Goal: Transaction & Acquisition: Purchase product/service

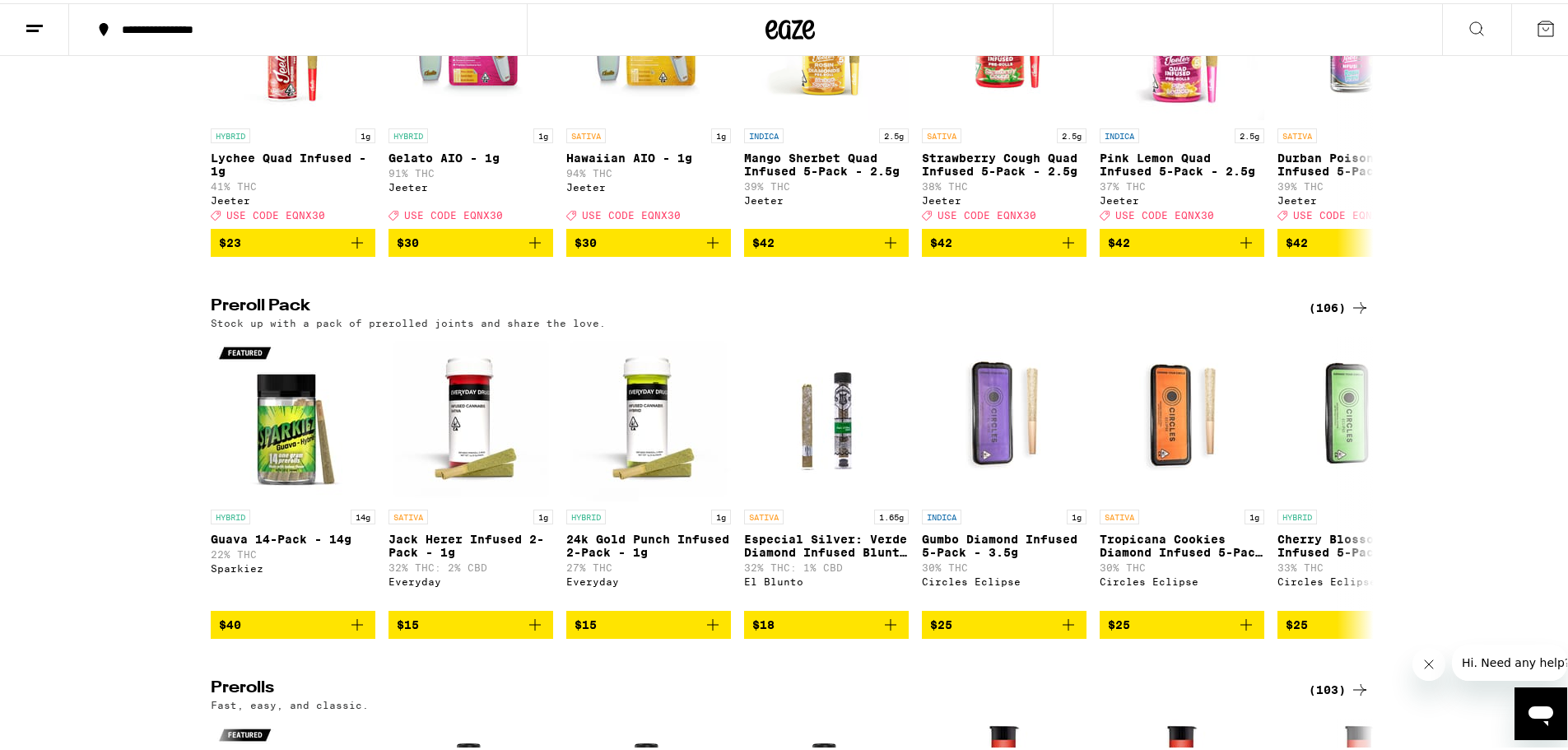
scroll to position [4610, 0]
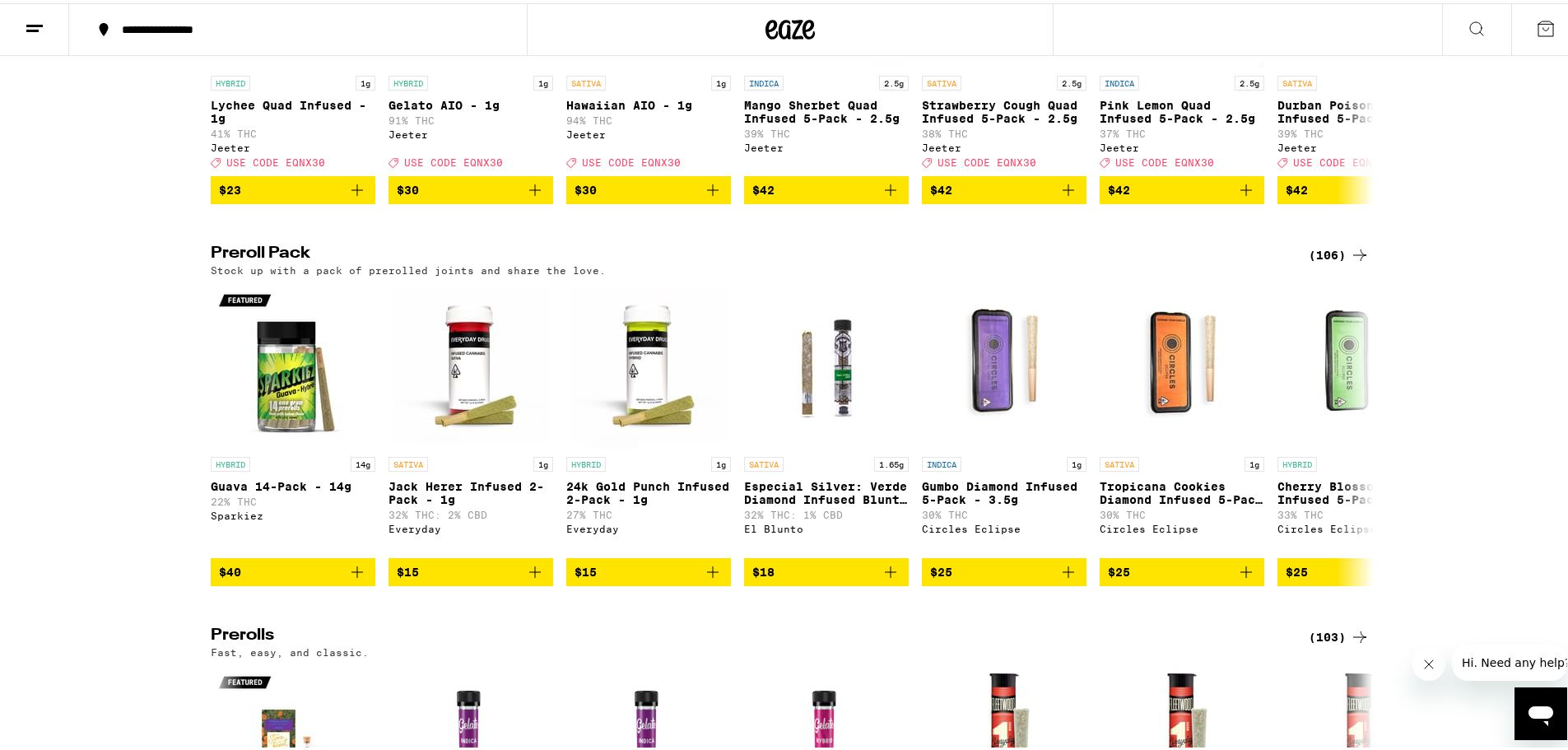
click at [1349, 262] on icon at bounding box center [1359, 251] width 20 height 20
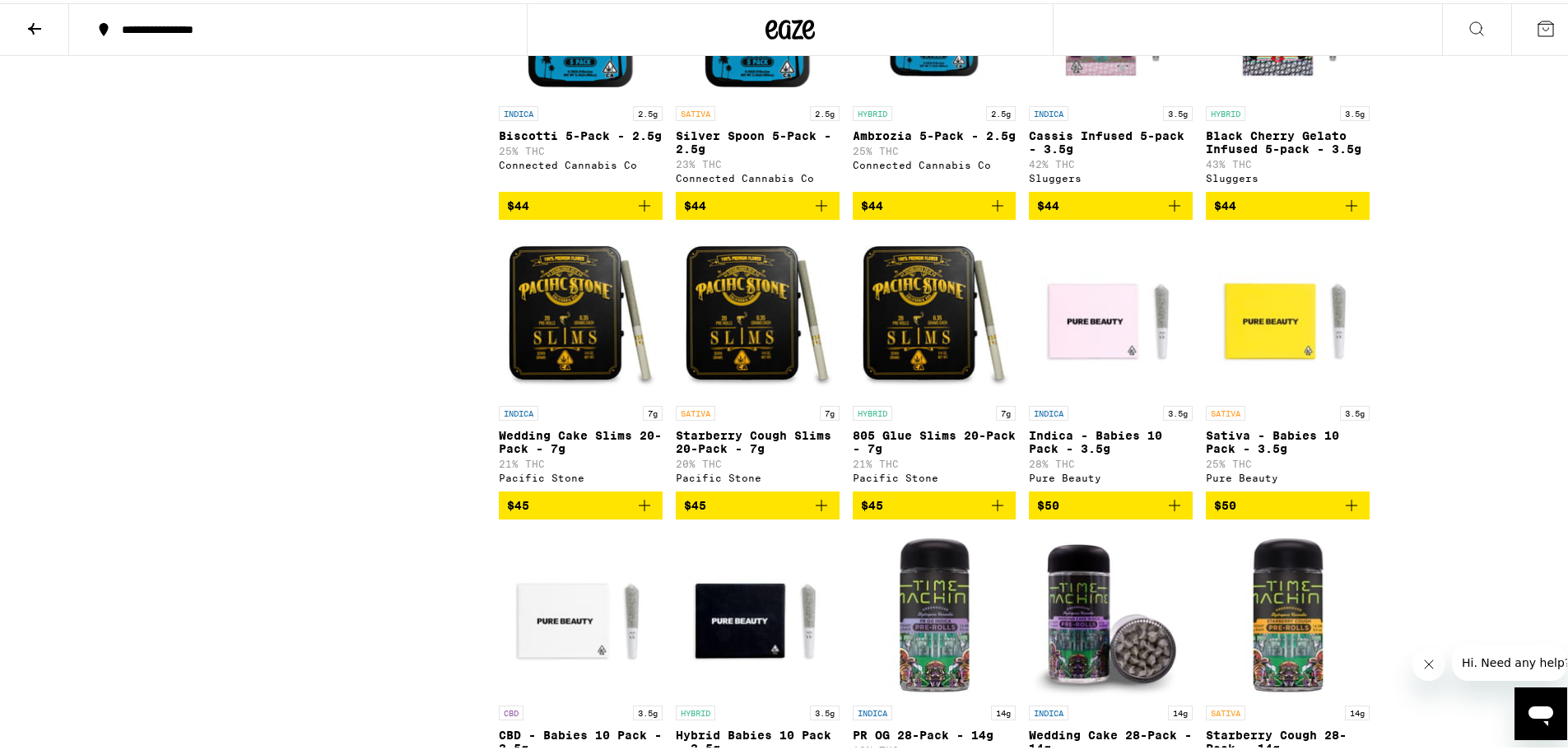
scroll to position [5762, 0]
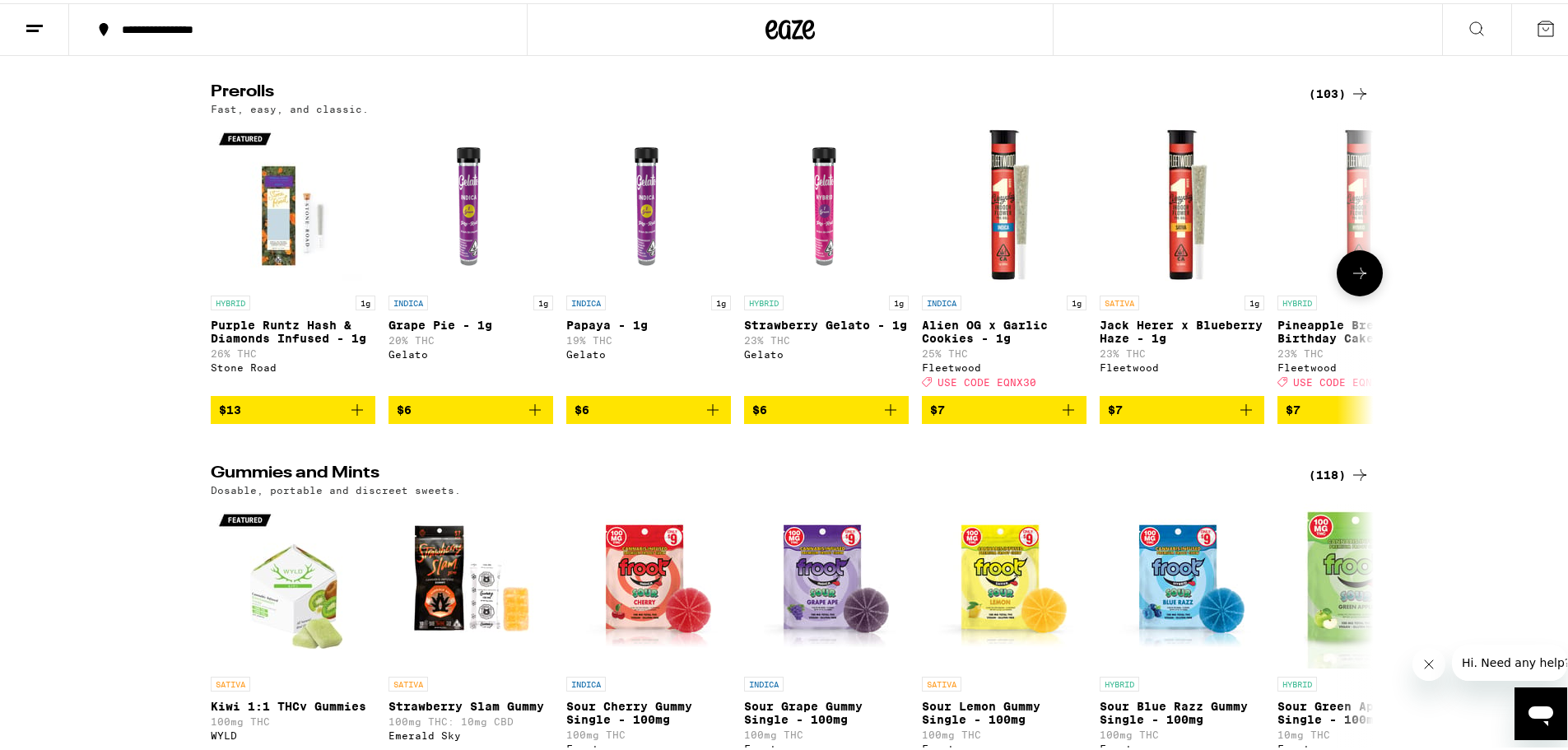
scroll to position [5103, 0]
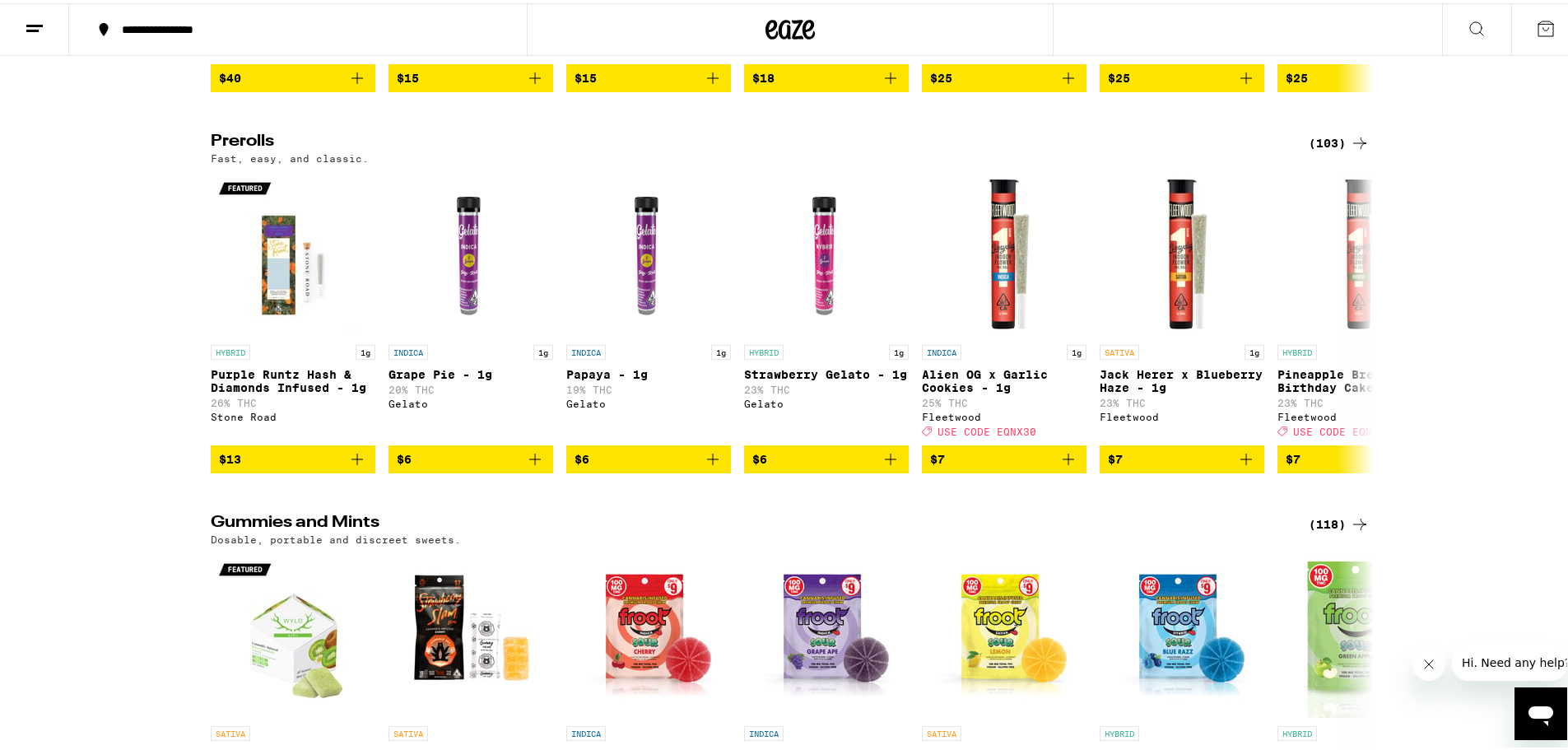
click at [1336, 149] on div "(103)" at bounding box center [1339, 140] width 60 height 20
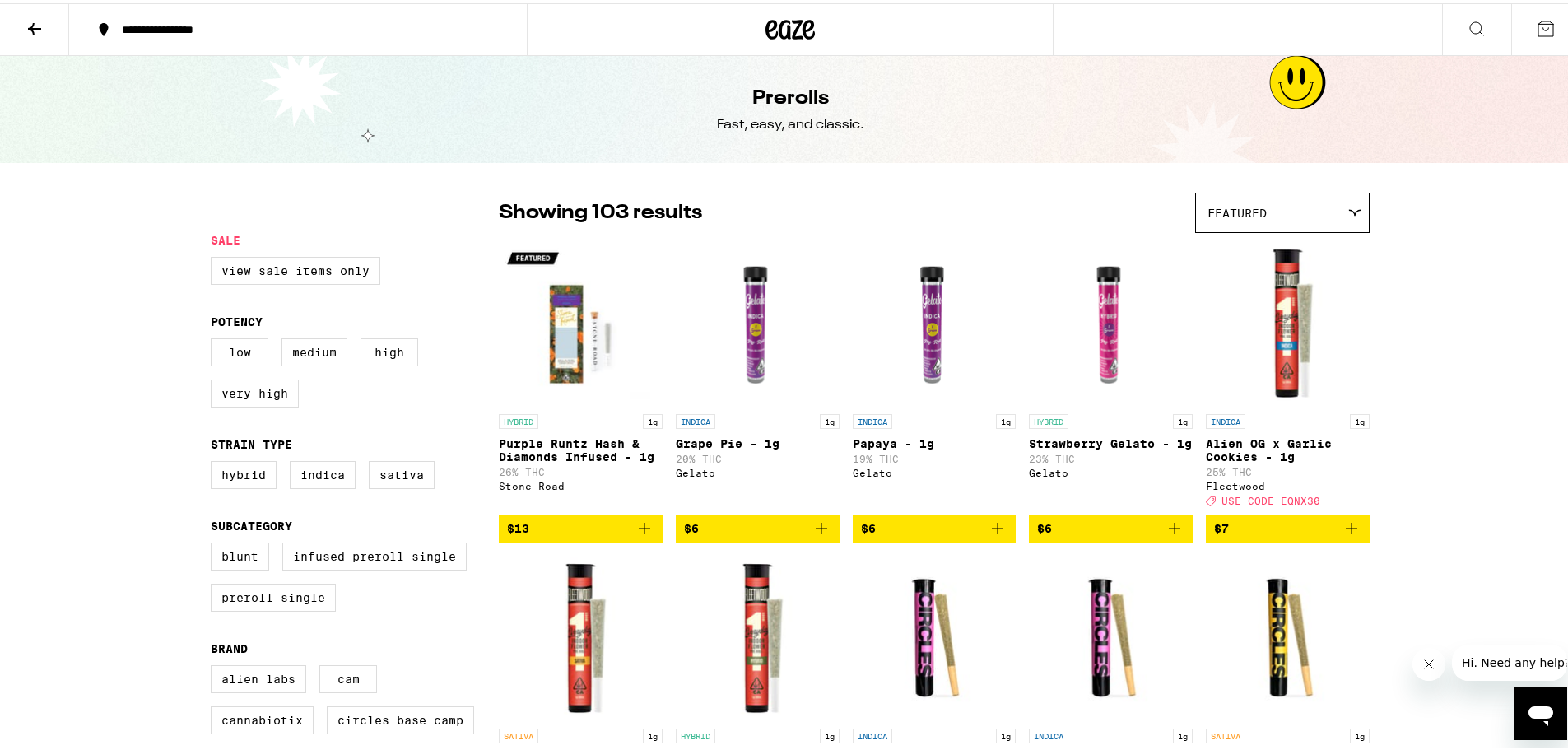
click at [38, 23] on icon at bounding box center [35, 25] width 20 height 20
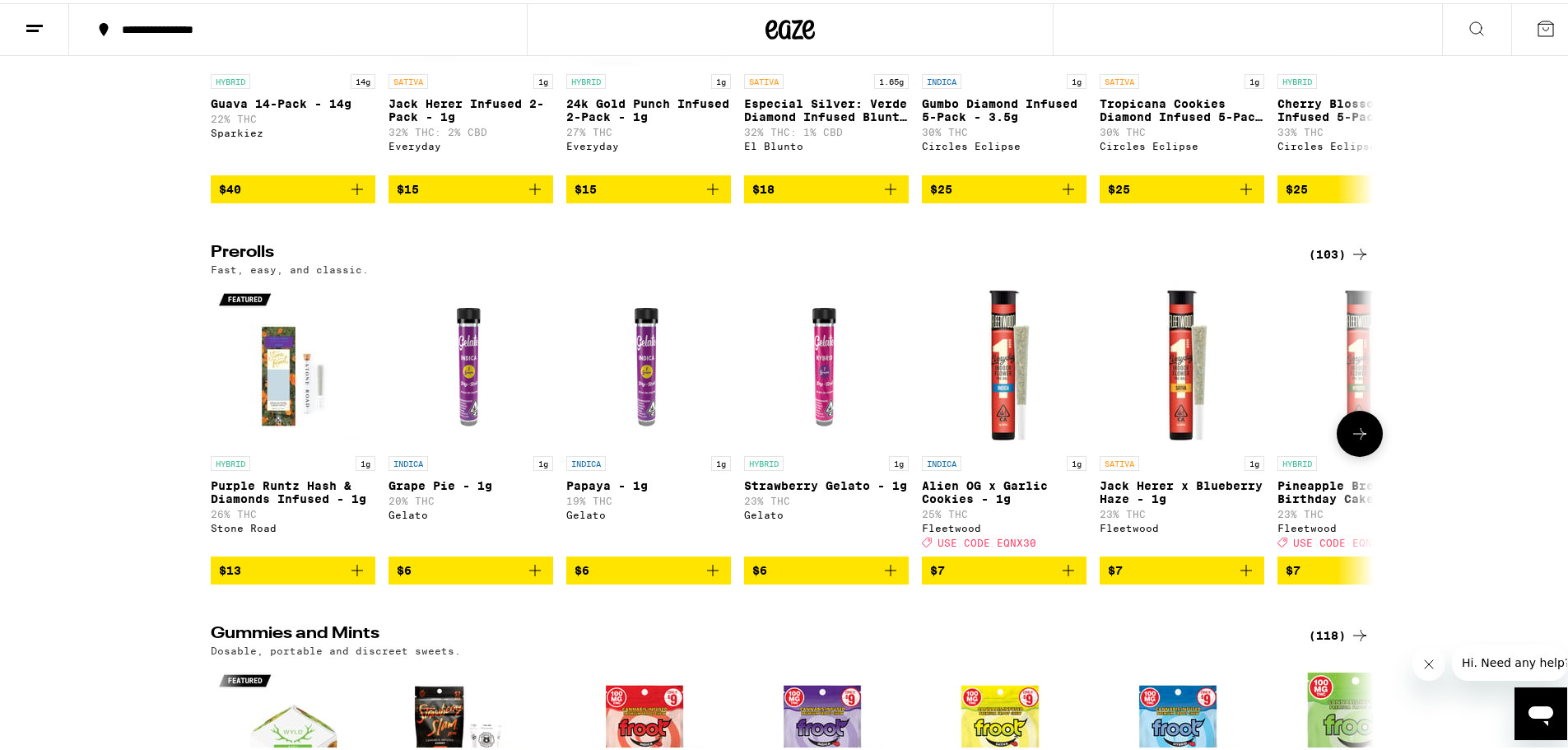
scroll to position [5021, 0]
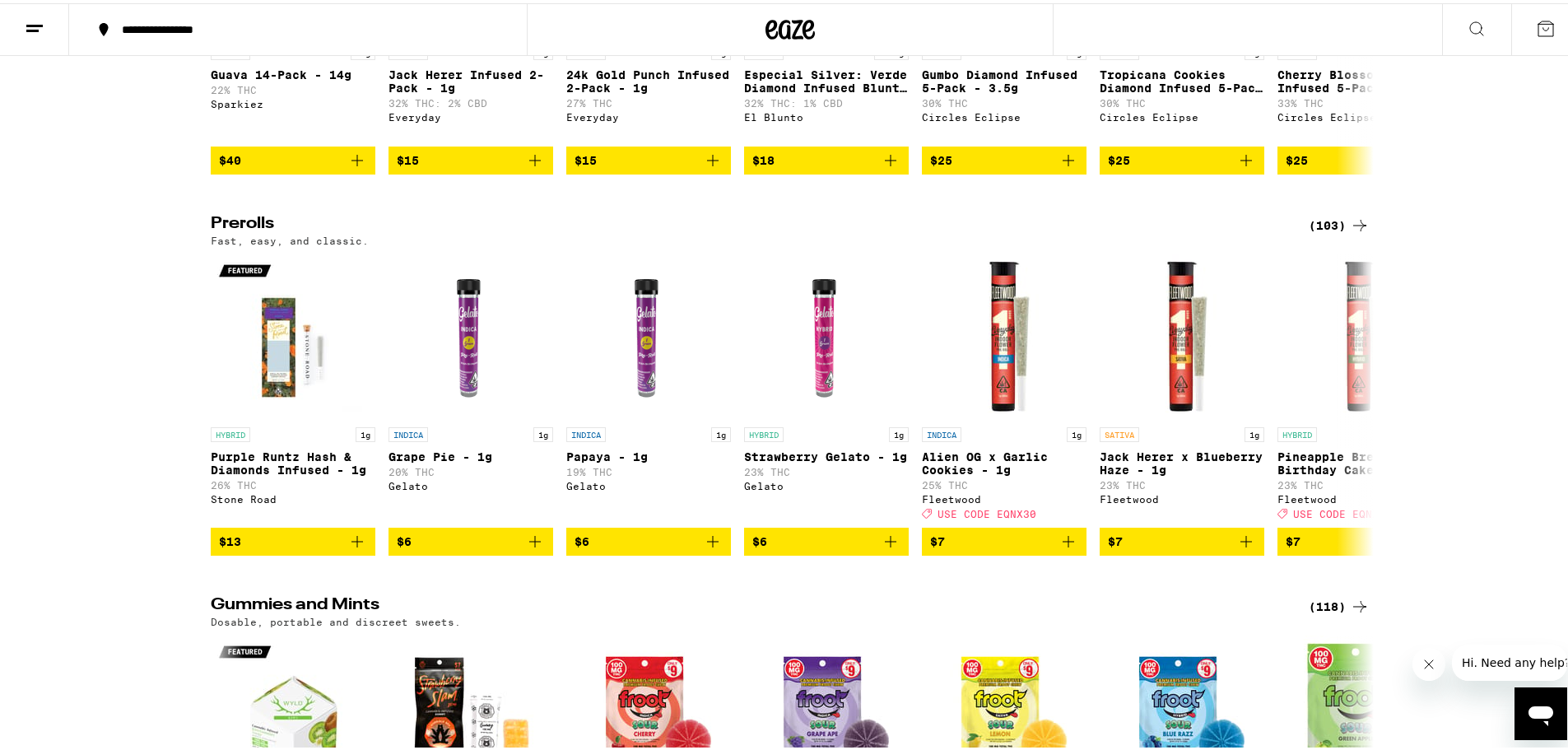
click at [1336, 232] on div "(103)" at bounding box center [1339, 222] width 60 height 20
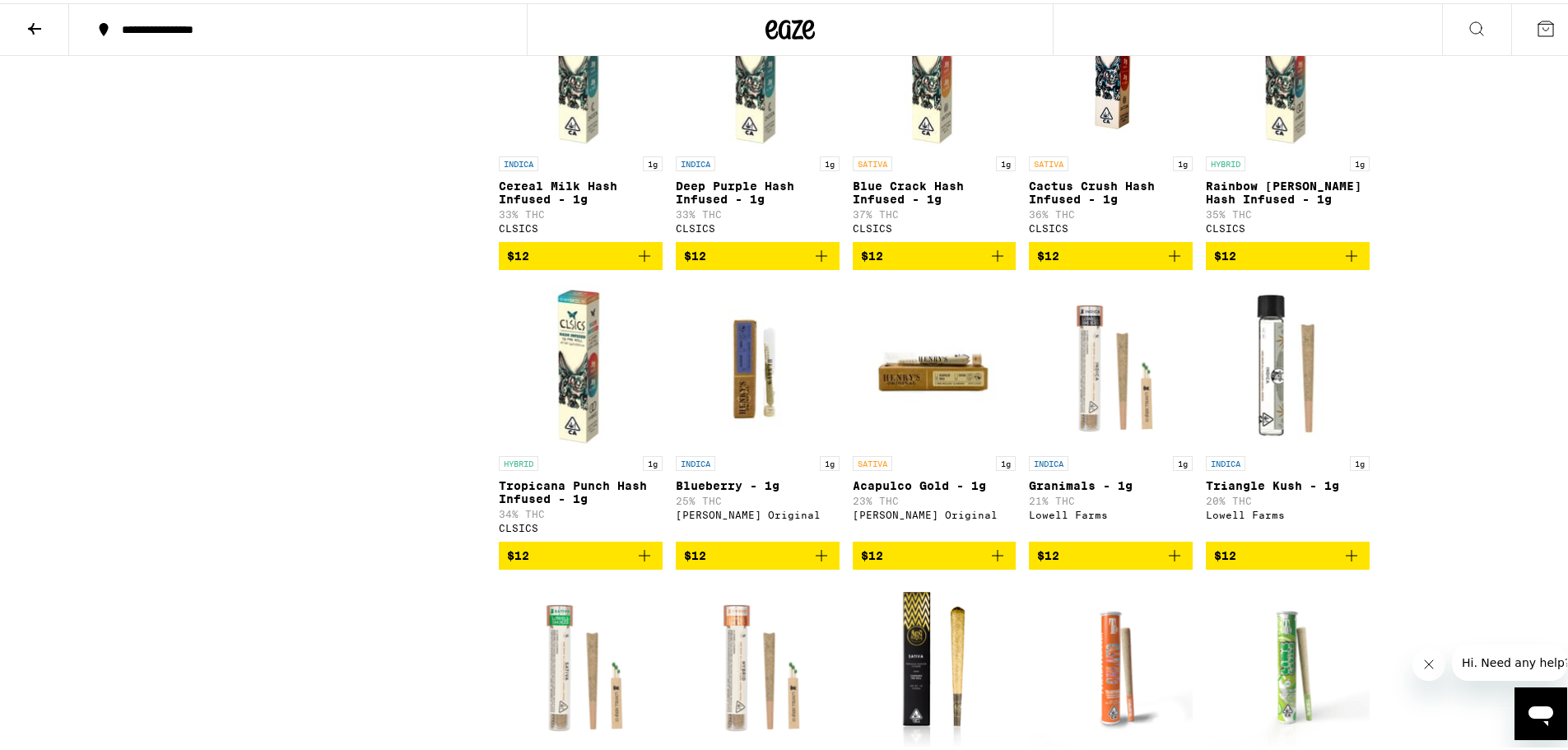
scroll to position [1482, 0]
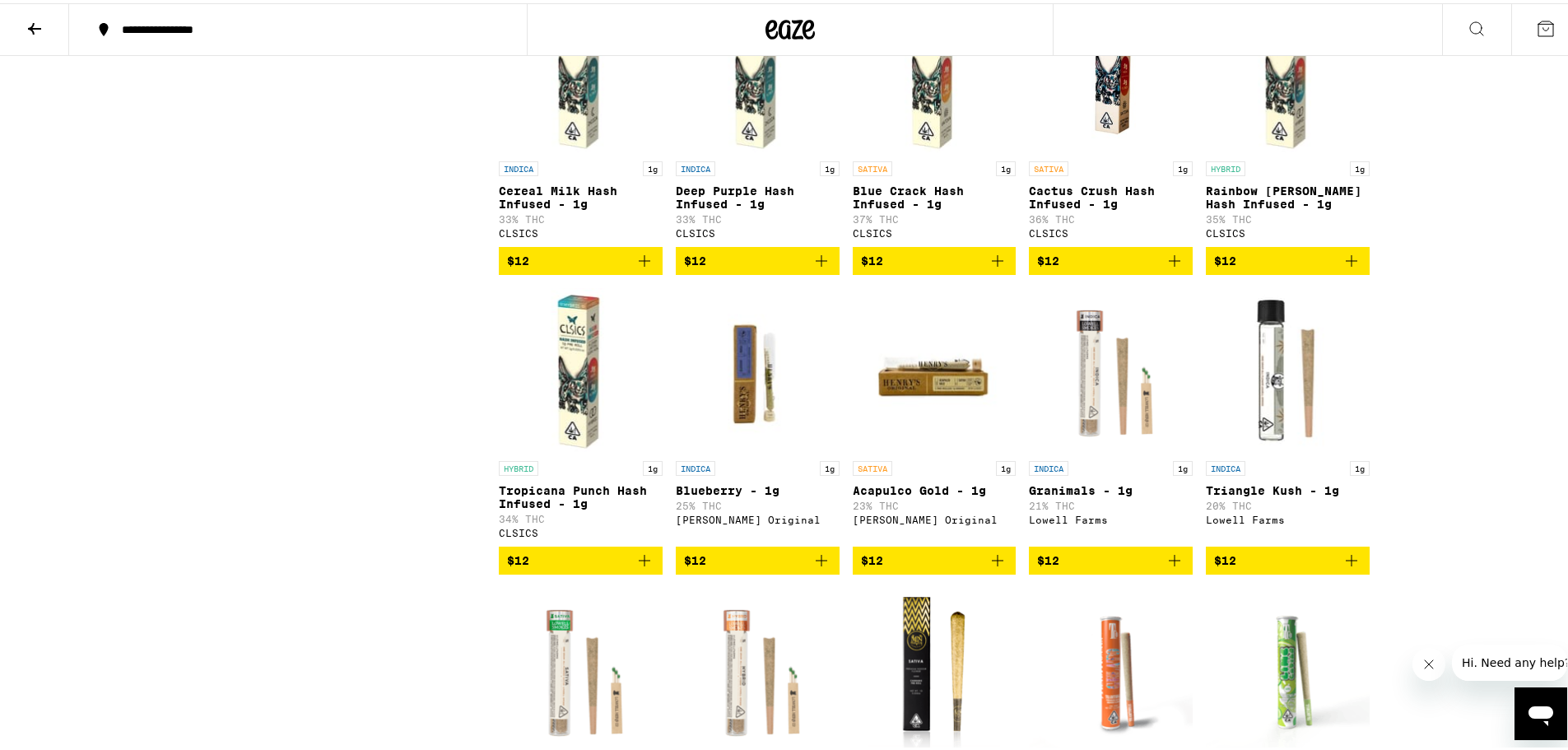
click at [811, 567] on icon "Add to bag" at bounding box center [821, 556] width 20 height 20
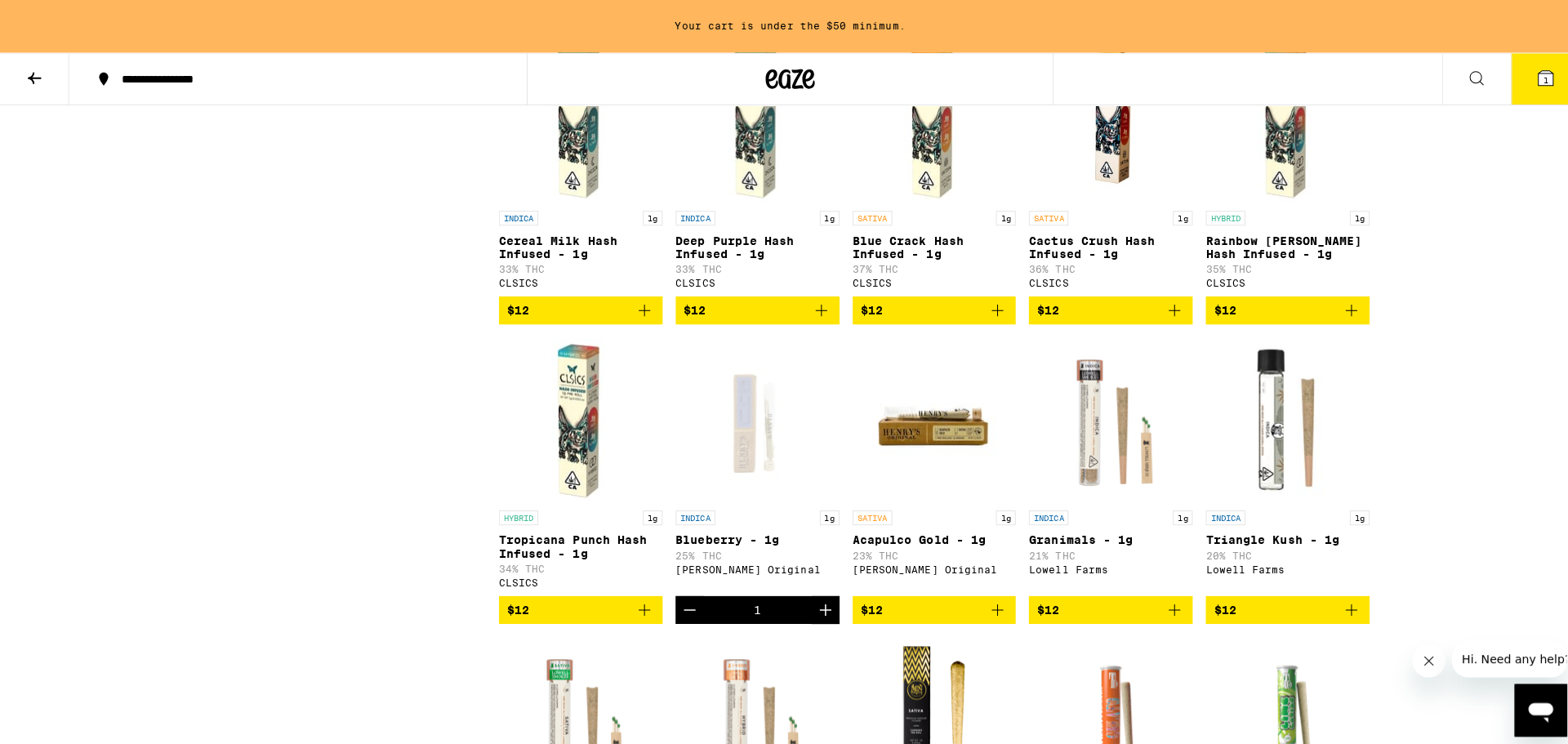
scroll to position [1522, 0]
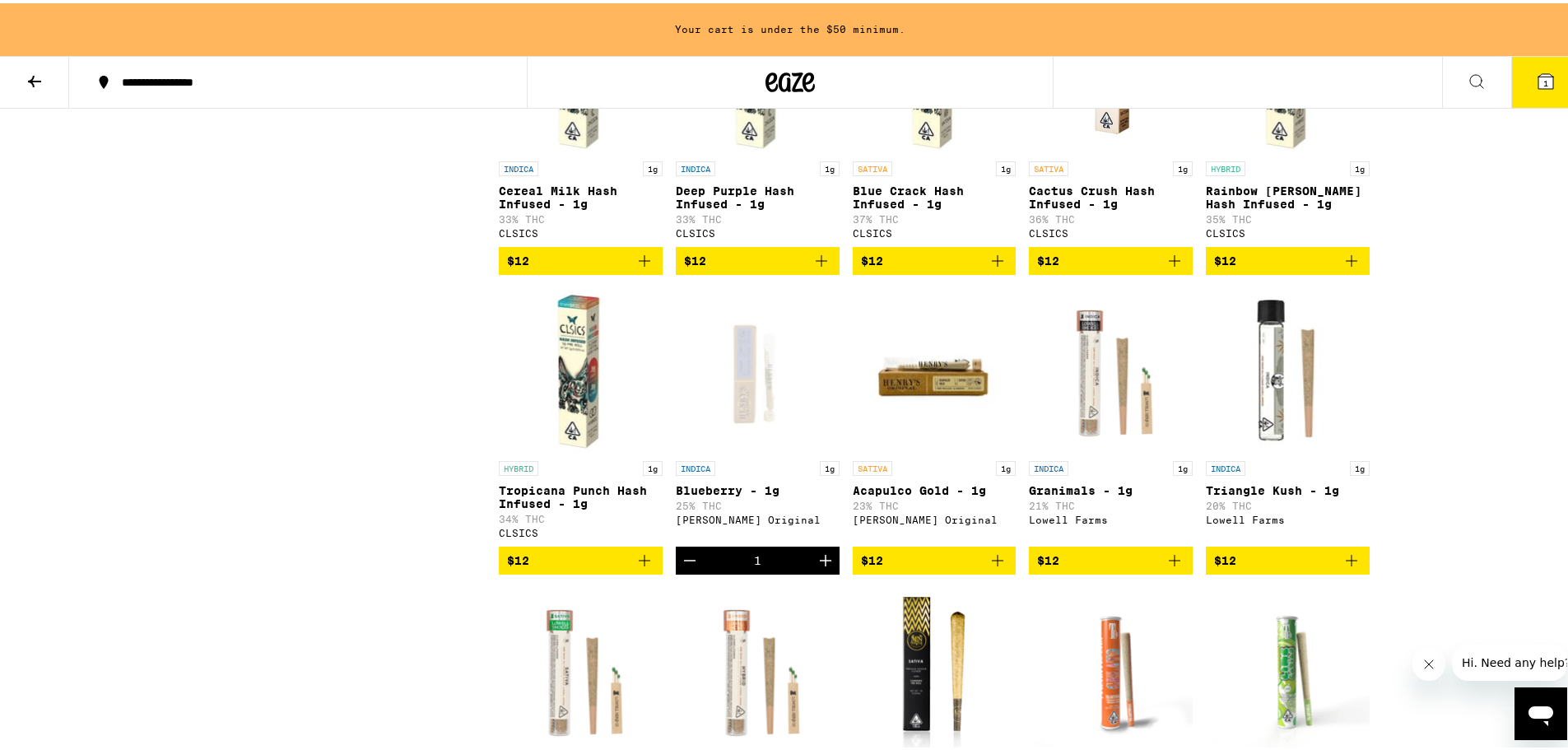
click at [816, 567] on icon "Increment" at bounding box center [825, 556] width 20 height 20
click at [1545, 79] on button "3" at bounding box center [1546, 79] width 69 height 51
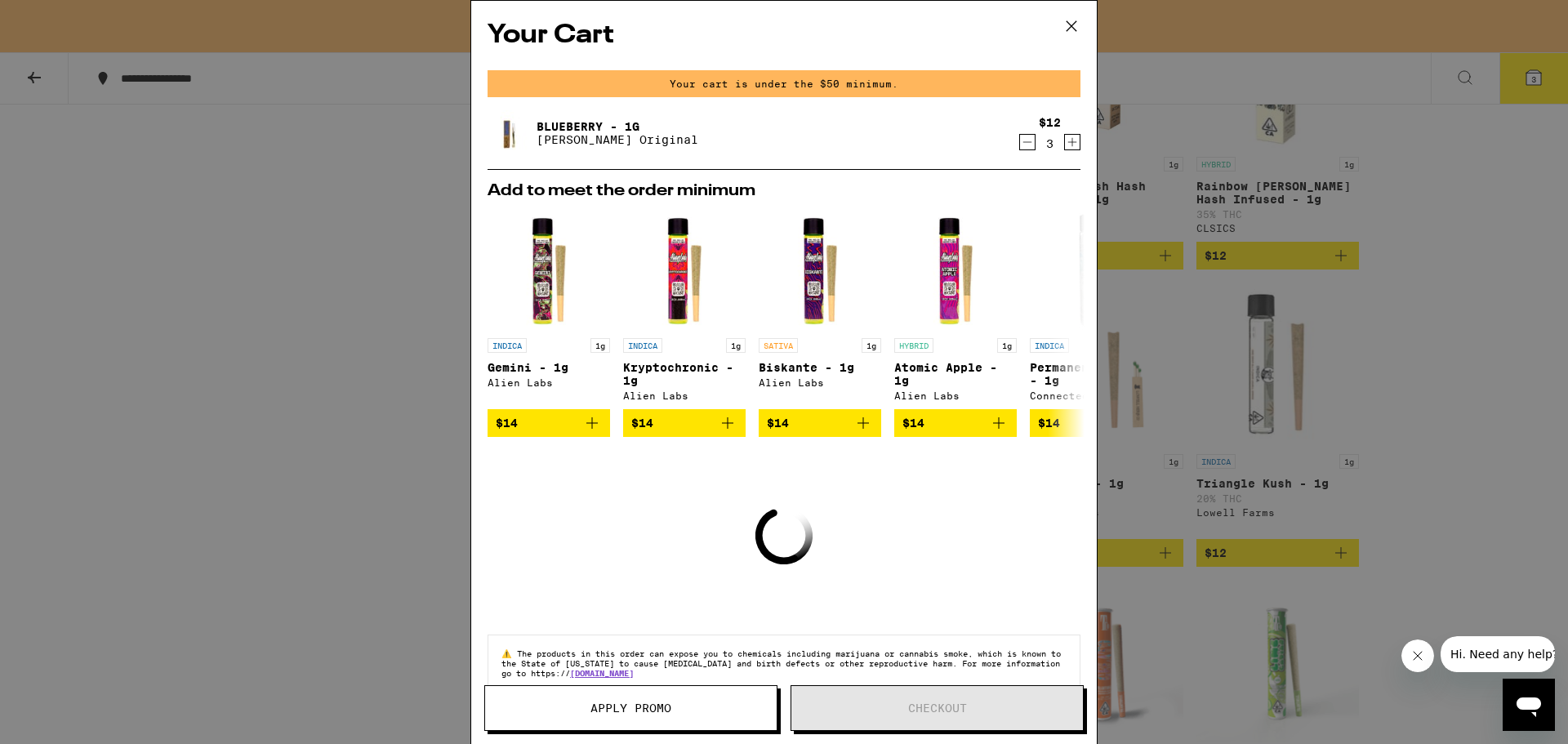
click at [1073, 27] on icon at bounding box center [1072, 26] width 25 height 25
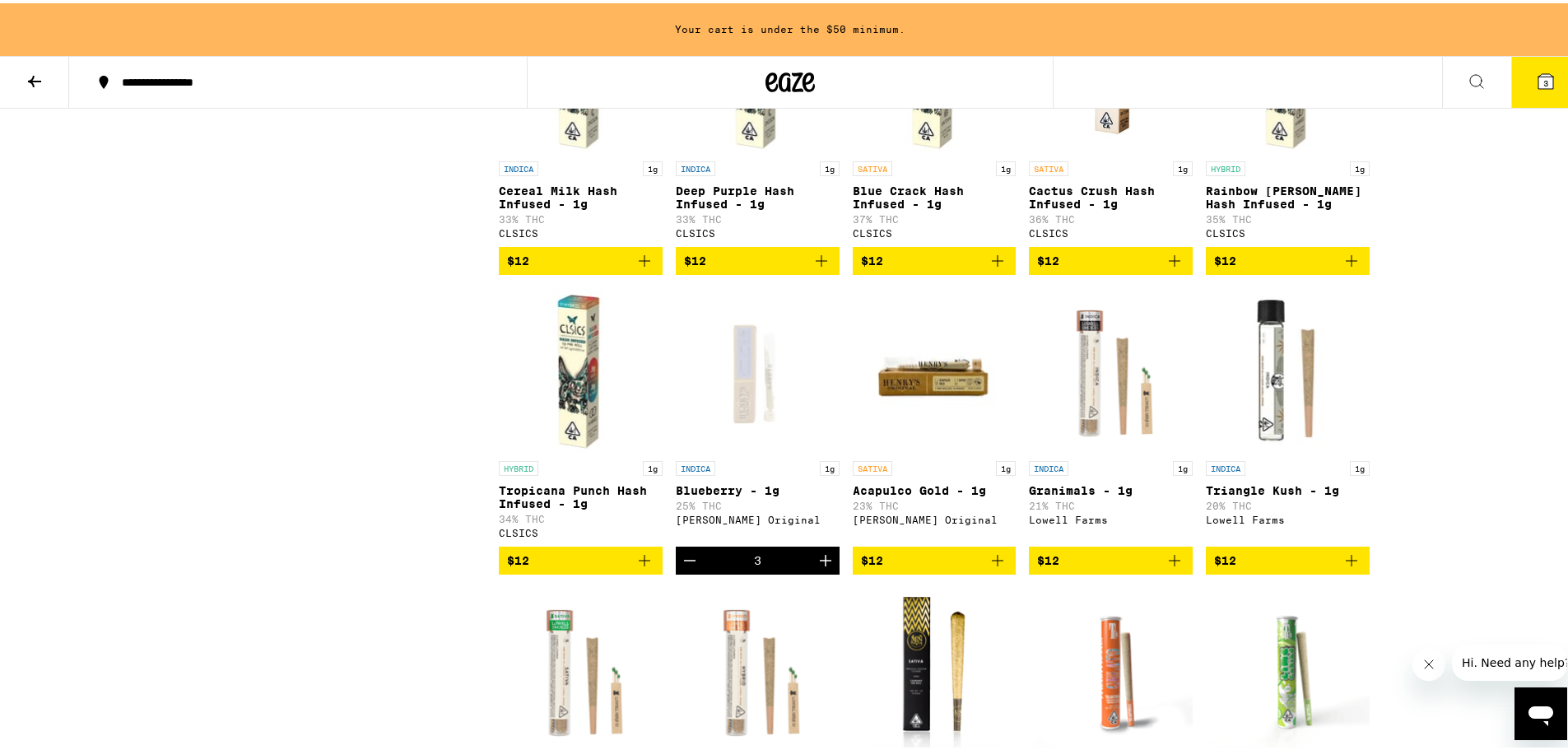
click at [1543, 80] on span "3" at bounding box center [1546, 79] width 5 height 10
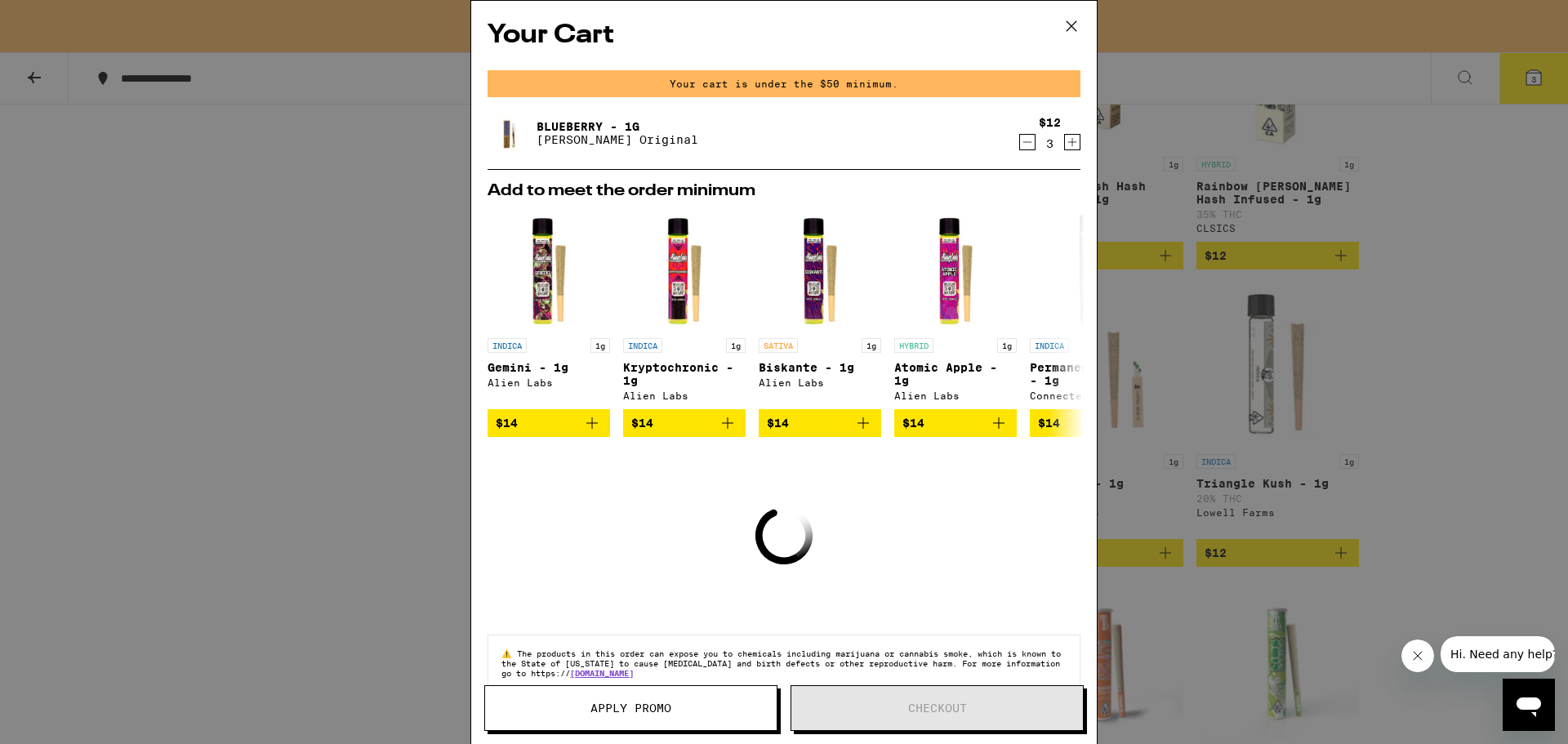
click at [1020, 141] on icon "Decrement" at bounding box center [1027, 141] width 15 height 20
click at [1020, 147] on icon "Decrement" at bounding box center [1027, 141] width 15 height 20
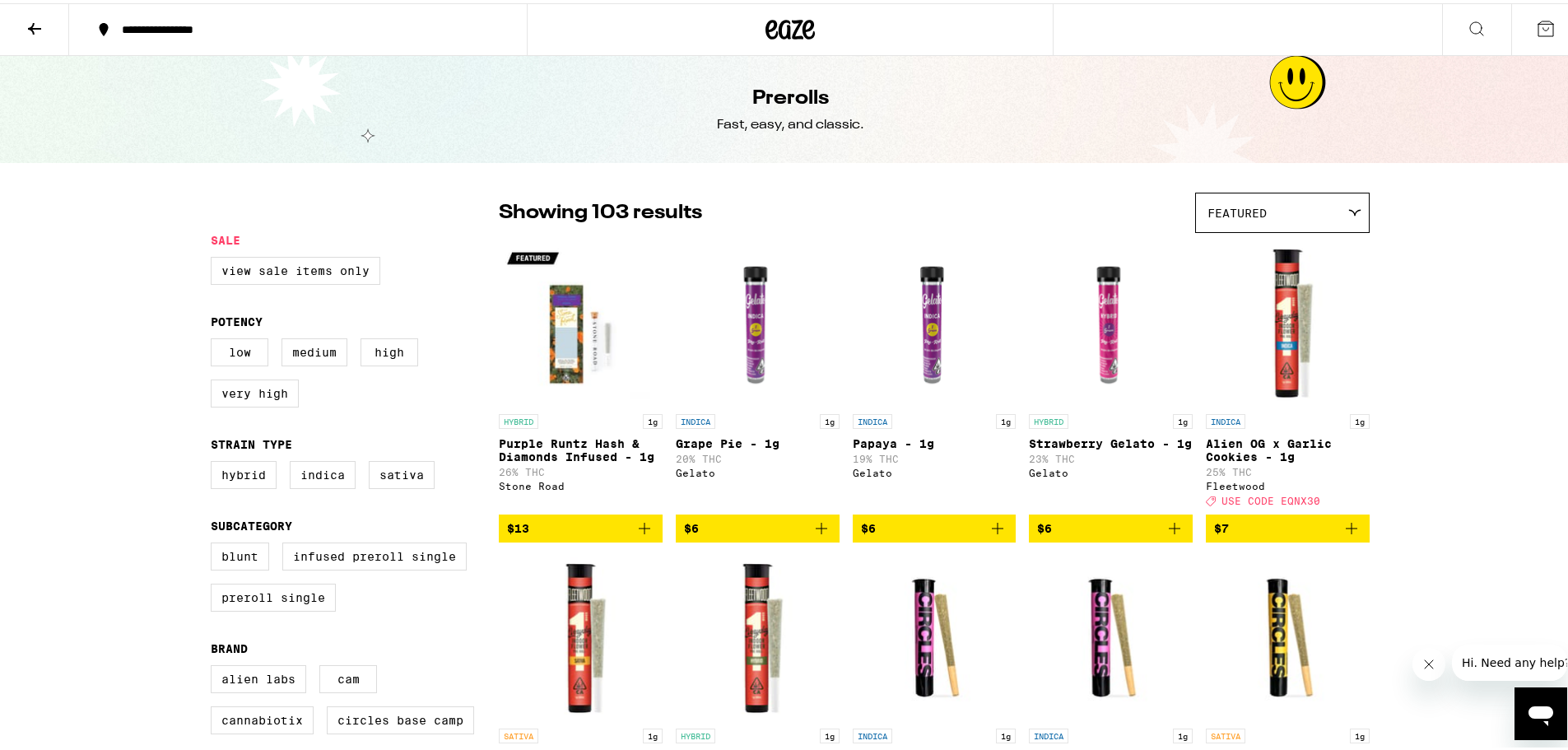
click at [29, 23] on icon at bounding box center [35, 25] width 20 height 20
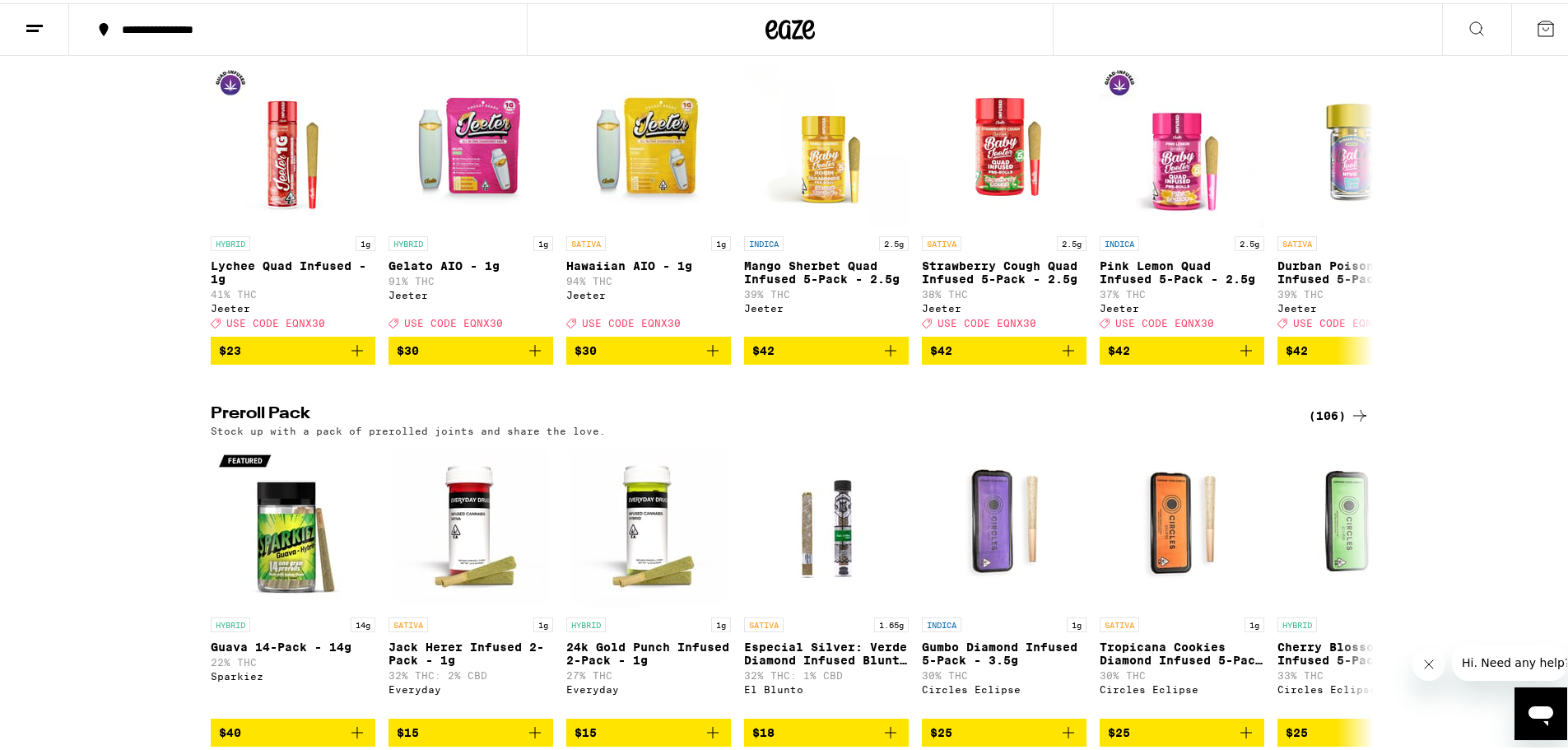
scroll to position [4692, 0]
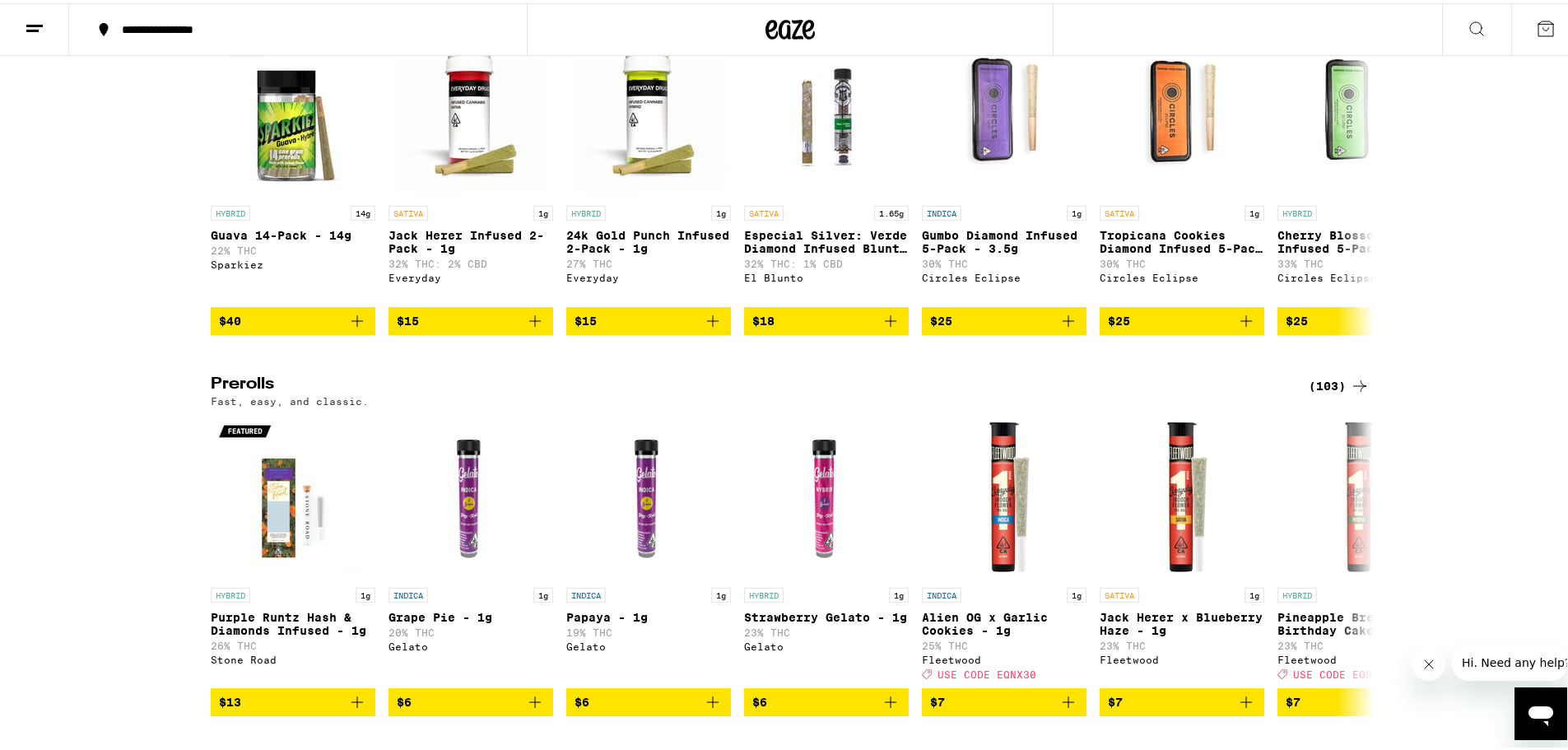
click at [1349, 10] on icon at bounding box center [1359, 1] width 20 height 20
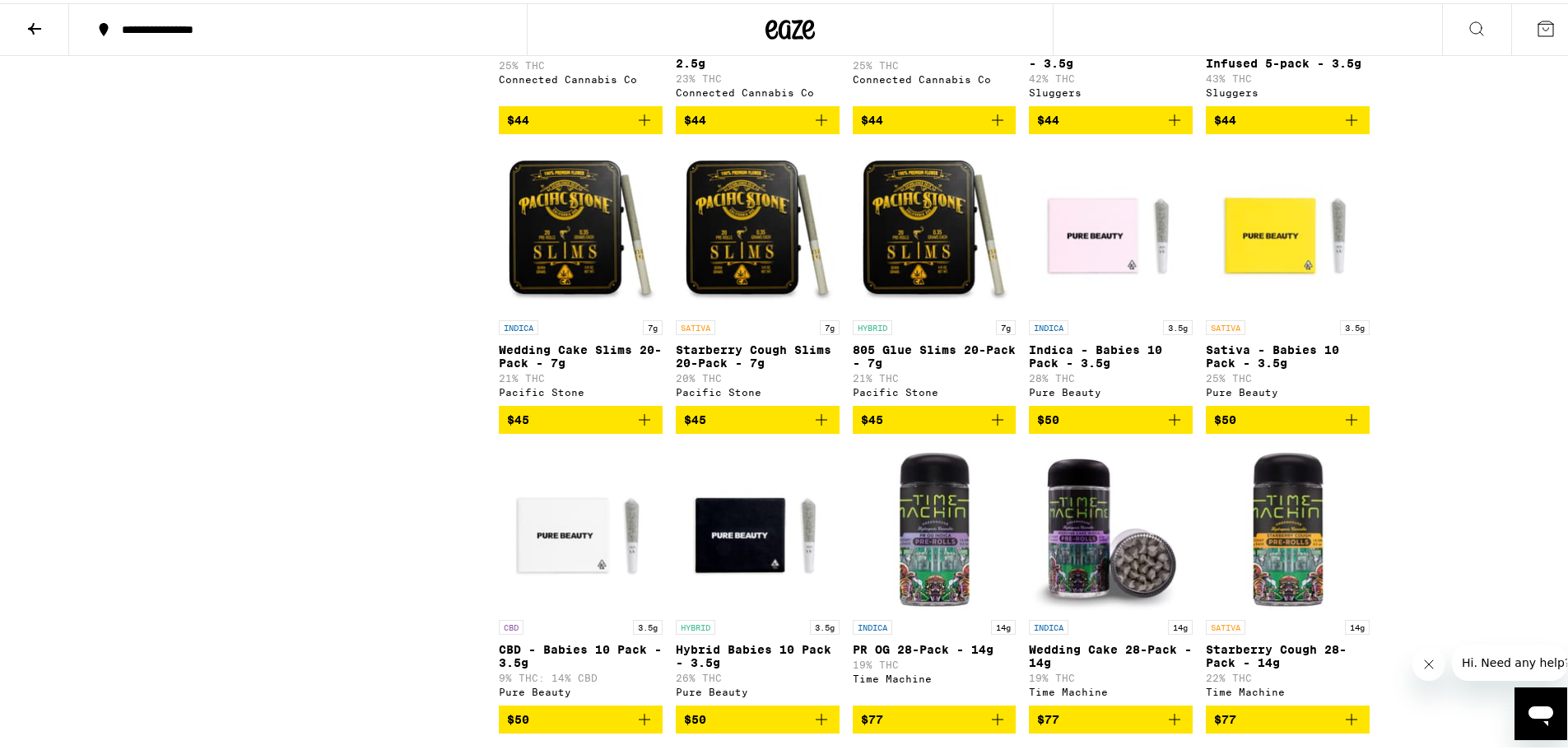
scroll to position [5844, 0]
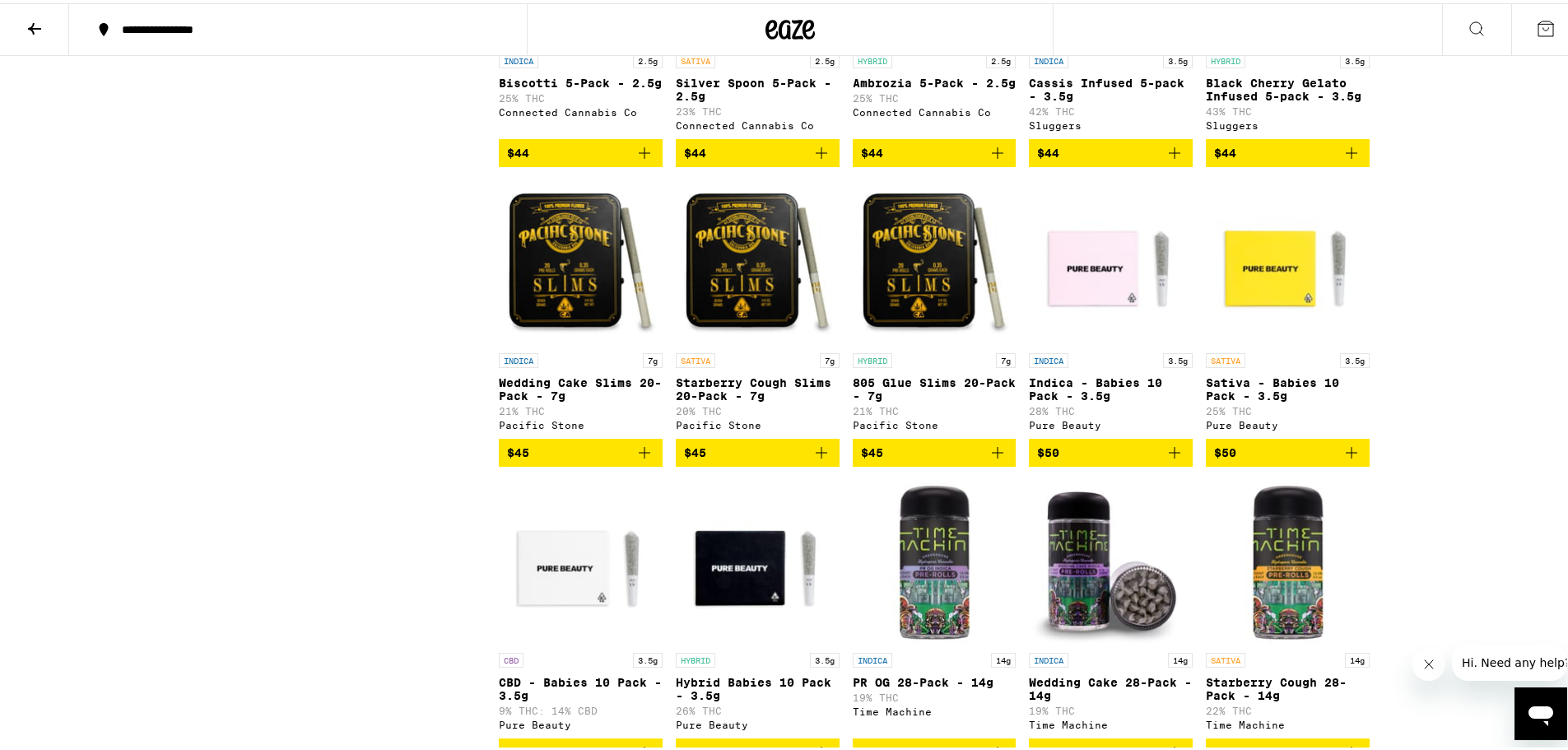
click at [639, 460] on icon "Add to bag" at bounding box center [644, 449] width 20 height 20
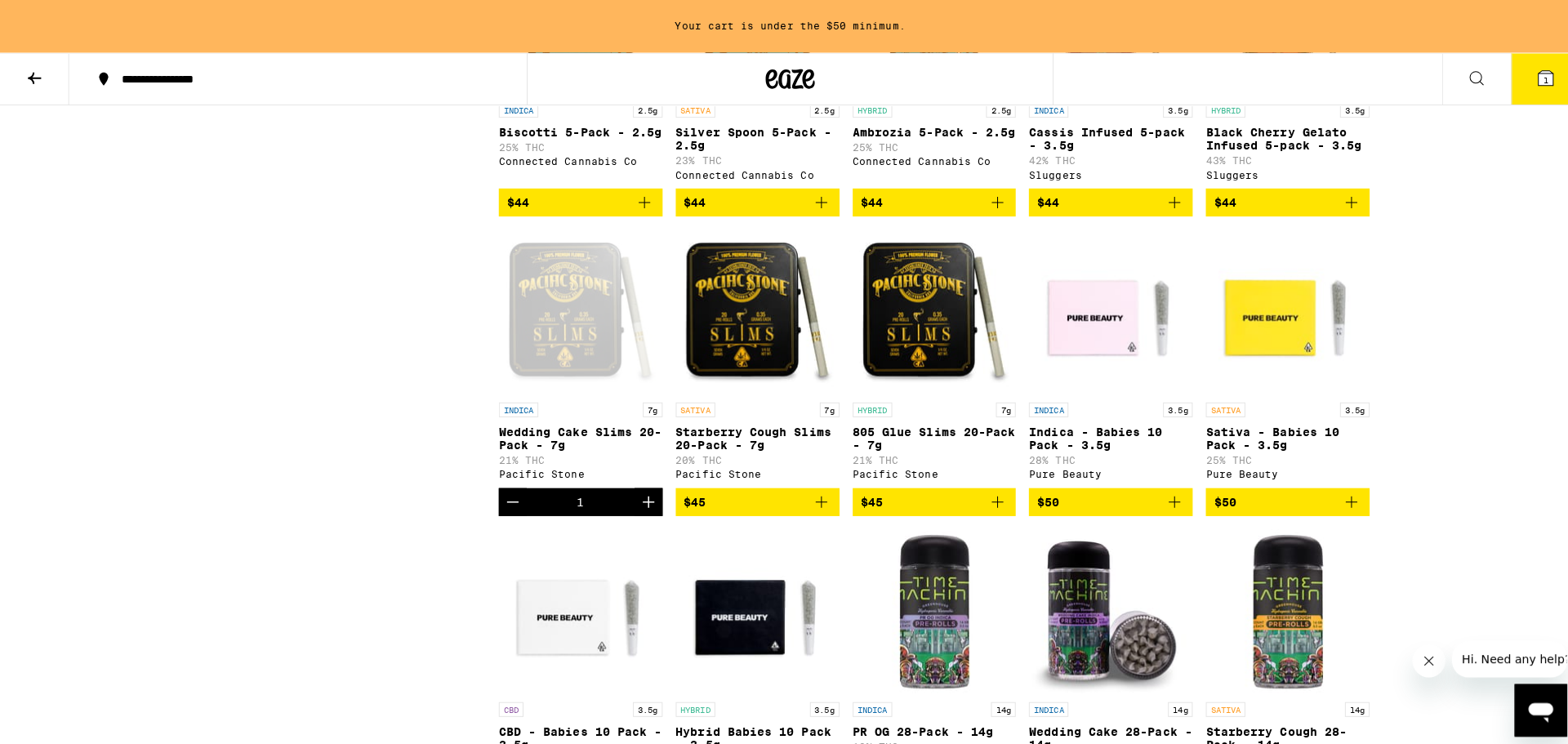
scroll to position [5850, 0]
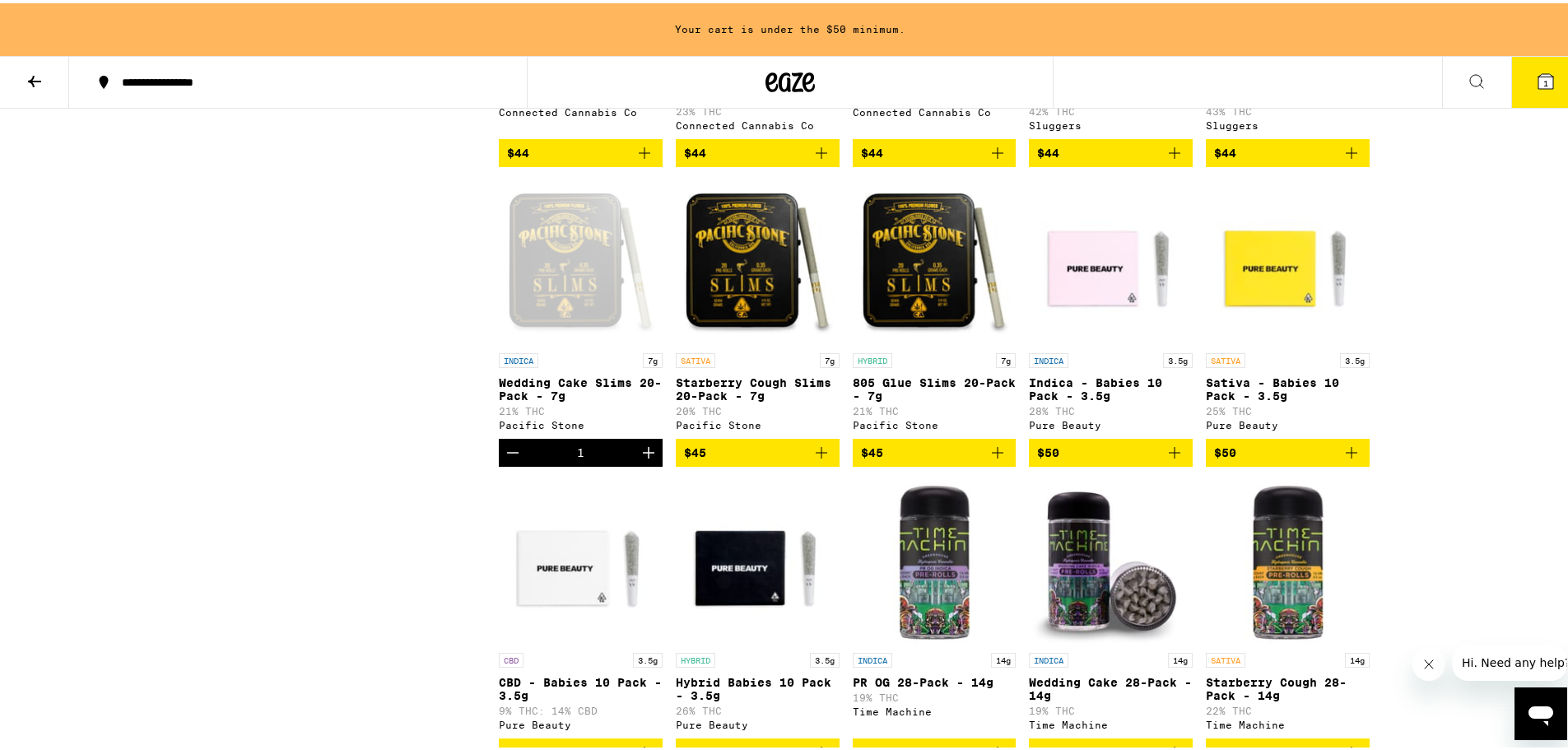
click at [1538, 73] on icon at bounding box center [1545, 78] width 15 height 15
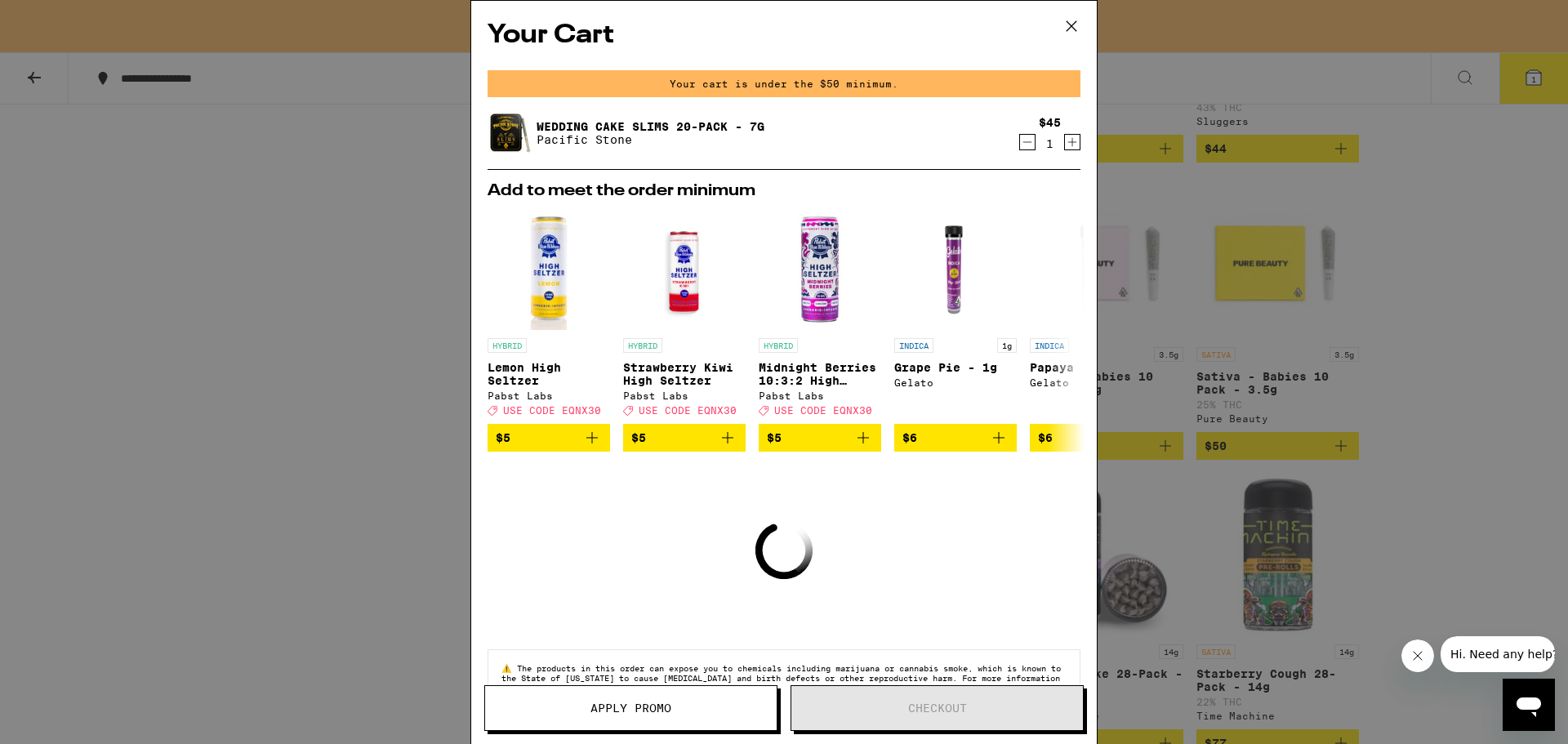
click at [1020, 142] on icon "Decrement" at bounding box center [1027, 141] width 15 height 20
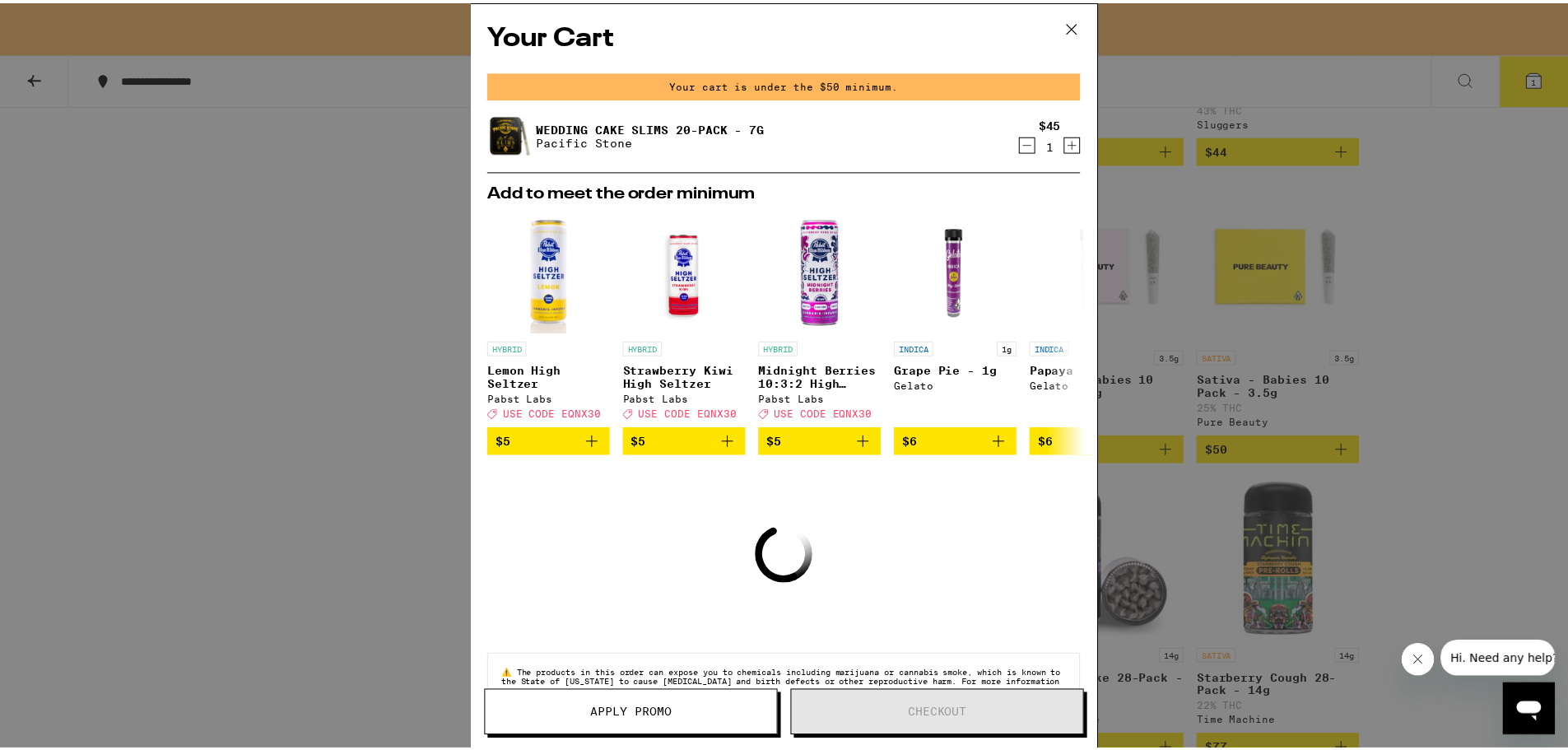
scroll to position [5844, 0]
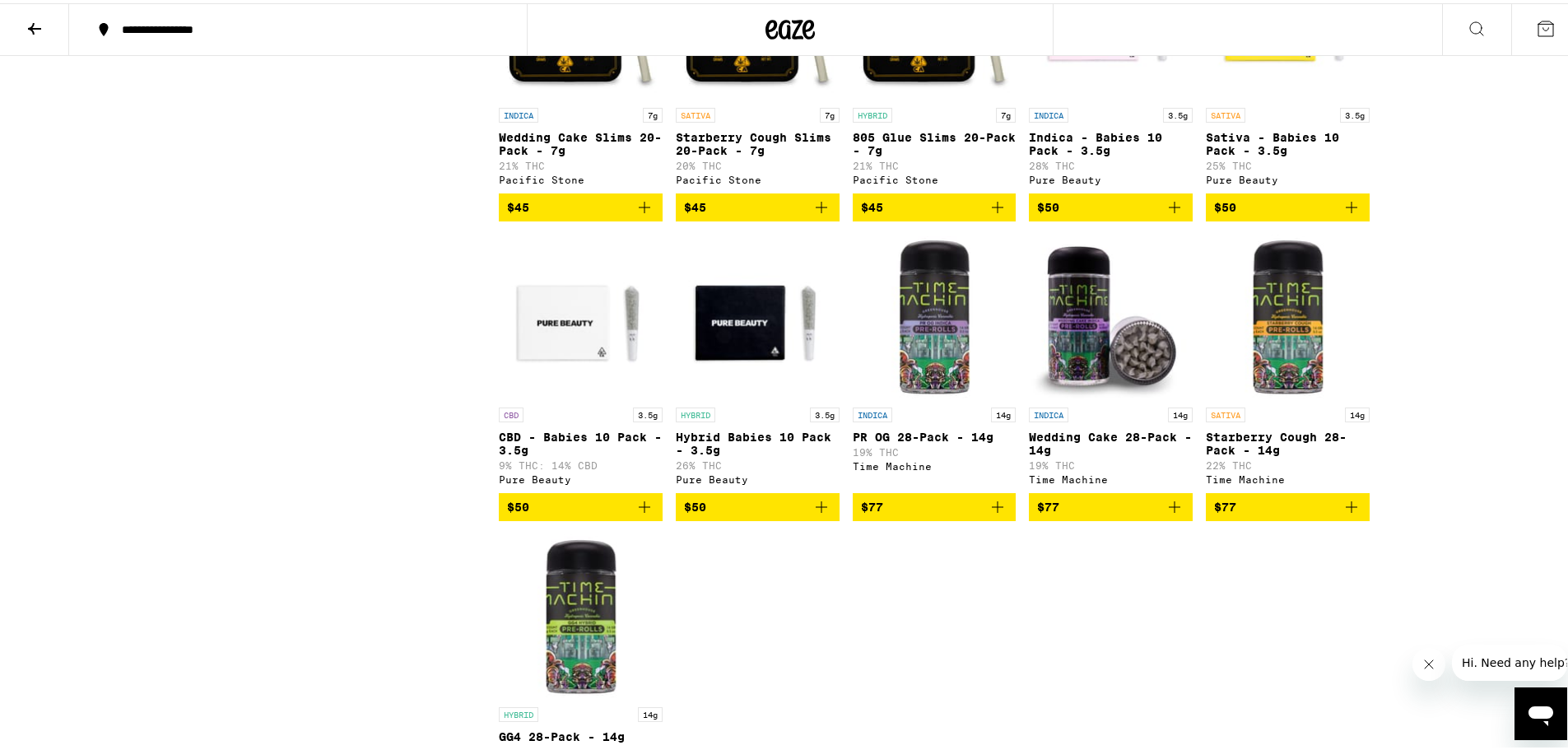
scroll to position [6091, 0]
